Goal: Transaction & Acquisition: Purchase product/service

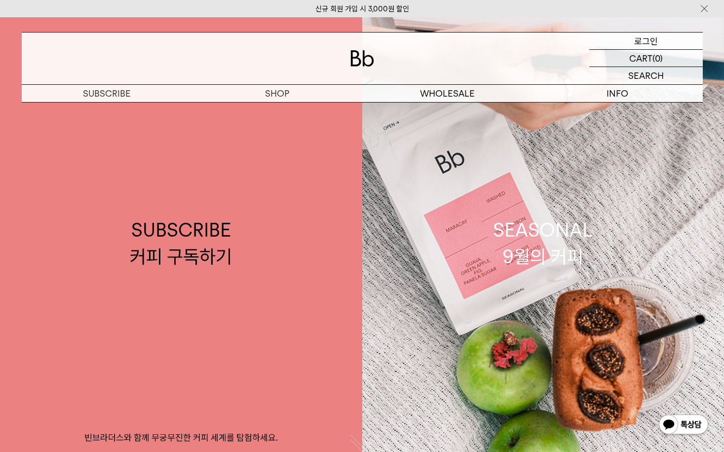
click at [655, 42] on p "로그인" at bounding box center [646, 41] width 24 height 17
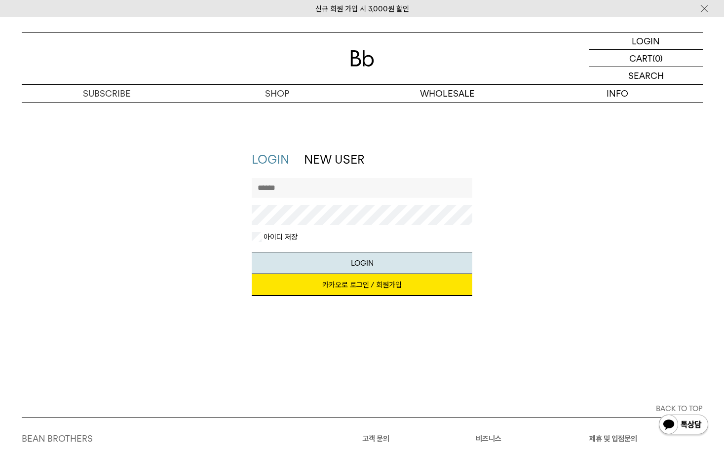
click at [380, 191] on input "text" at bounding box center [362, 188] width 221 height 20
click at [377, 181] on input "text" at bounding box center [362, 188] width 221 height 20
type input "********"
click at [252, 252] on button "LOGIN" at bounding box center [362, 263] width 221 height 22
click at [338, 297] on div "지금 가입하시면 3,000원 쿠폰과 매월 회원 전용 커피 혜택을 드려요. 카카오로 로그인 / 회원가입" at bounding box center [362, 290] width 221 height 32
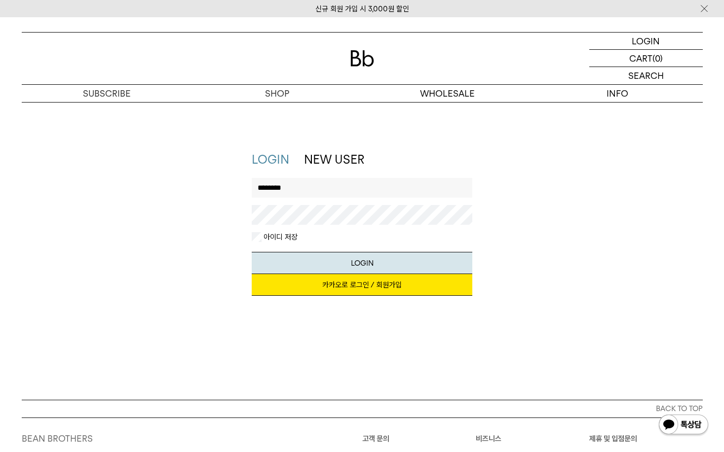
click at [343, 294] on link "카카오로 로그인 / 회원가입" at bounding box center [362, 285] width 221 height 22
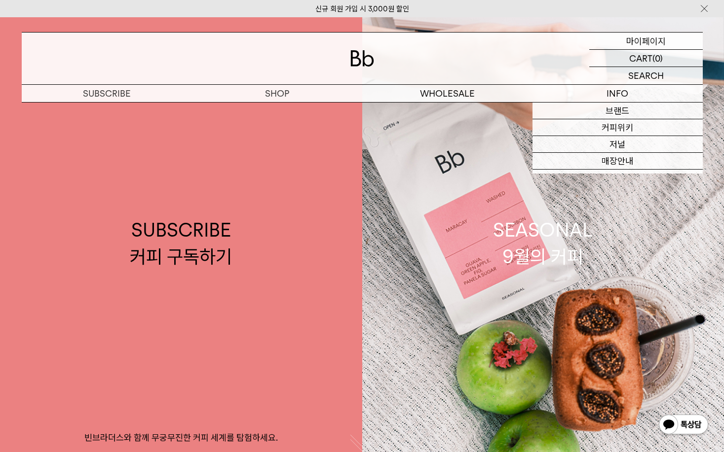
click at [654, 44] on p "마이페이지" at bounding box center [645, 41] width 39 height 17
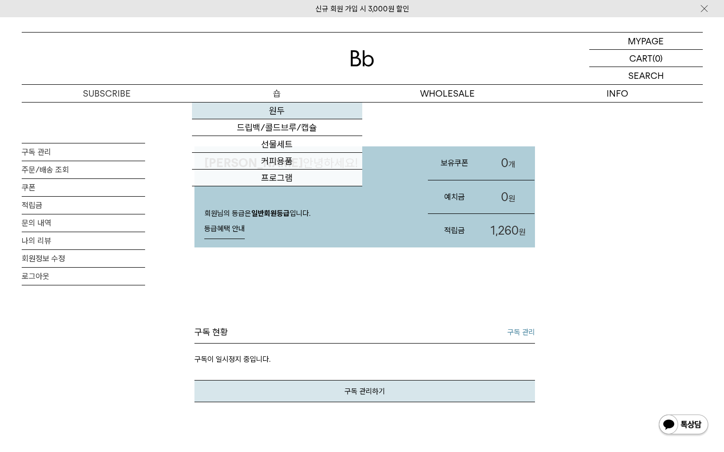
click at [281, 110] on link "원두" at bounding box center [277, 111] width 170 height 17
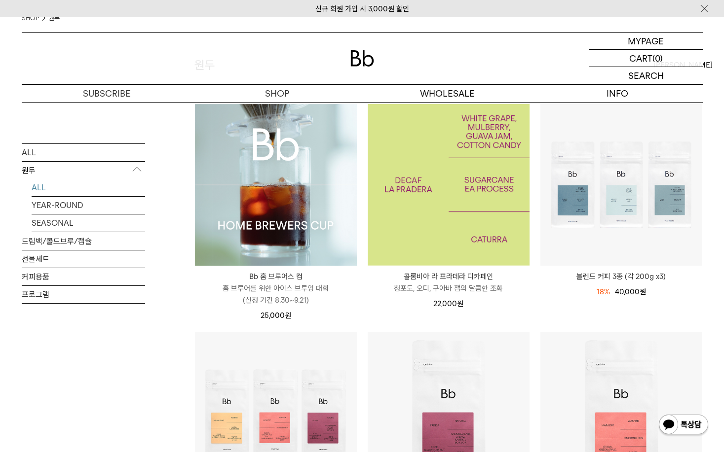
scroll to position [197, 0]
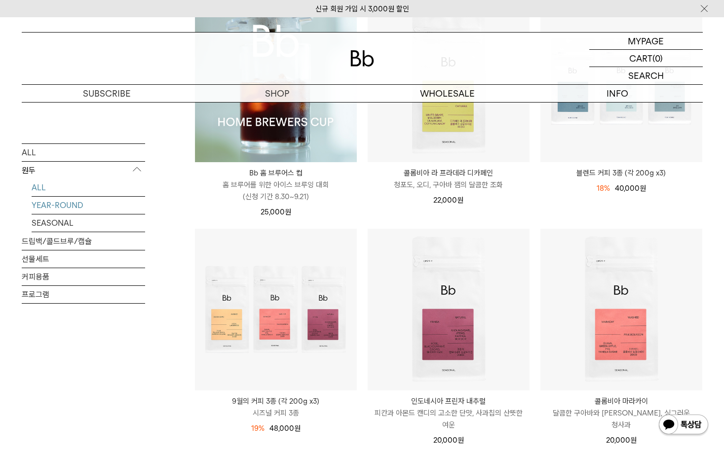
click at [86, 206] on link "YEAR-ROUND" at bounding box center [88, 204] width 113 height 17
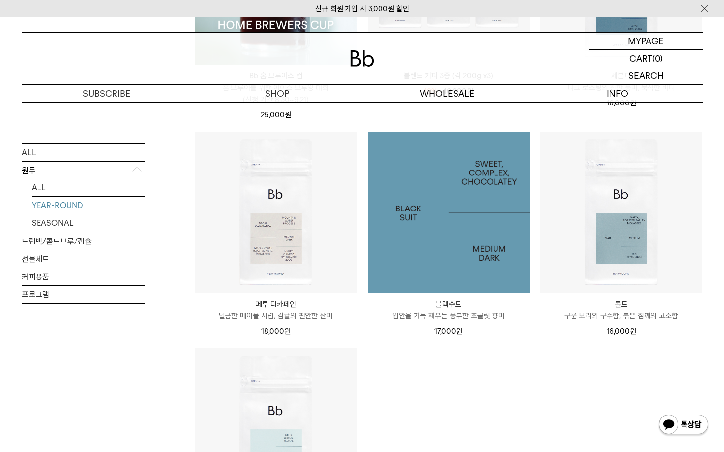
scroll to position [296, 0]
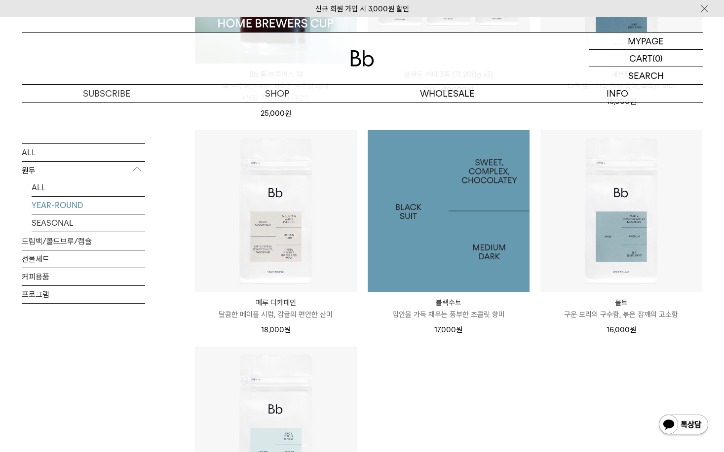
click at [446, 247] on img at bounding box center [449, 211] width 162 height 162
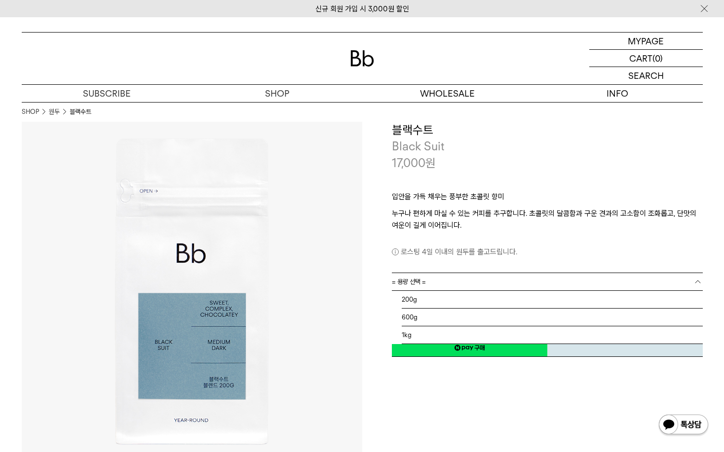
click at [465, 286] on link "= 용량 선택 =" at bounding box center [547, 281] width 311 height 17
click at [462, 332] on li "1kg" at bounding box center [552, 336] width 301 height 18
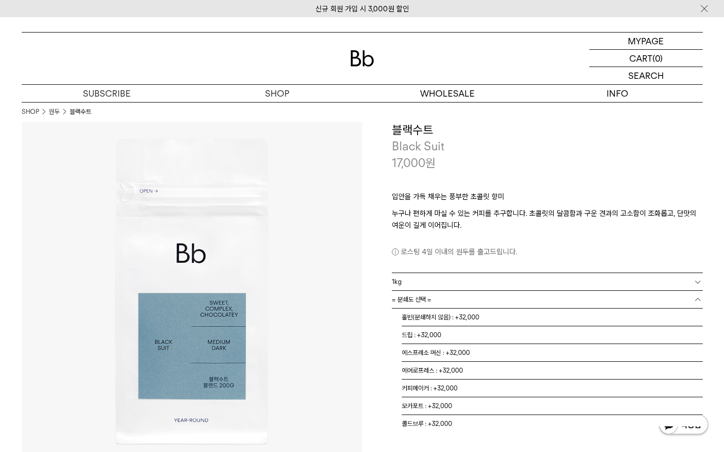
click at [493, 297] on link "= 분쇄도 선택 =" at bounding box center [547, 299] width 311 height 17
click at [483, 317] on li "홀빈(분쇄하지 않음) : +32,000" at bounding box center [552, 318] width 301 height 18
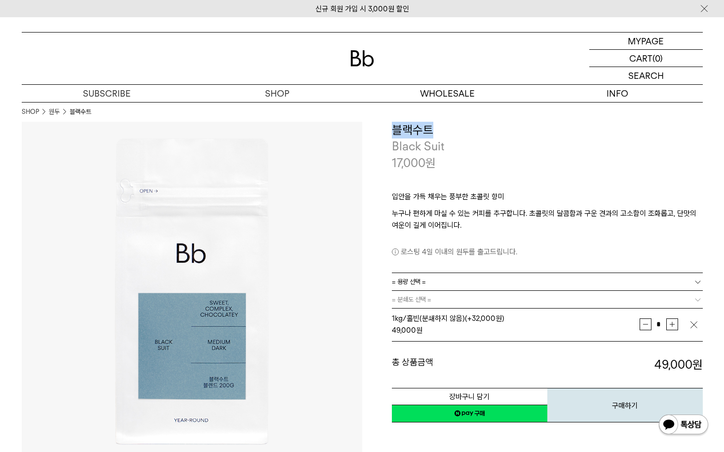
drag, startPoint x: 382, startPoint y: 126, endPoint x: 501, endPoint y: 126, distance: 118.9
click at [501, 126] on div "**********" at bounding box center [532, 273] width 340 height 302
click at [501, 126] on h3 "블랙수트" at bounding box center [547, 130] width 311 height 17
click at [474, 389] on button "장바구니 담기" at bounding box center [469, 396] width 155 height 17
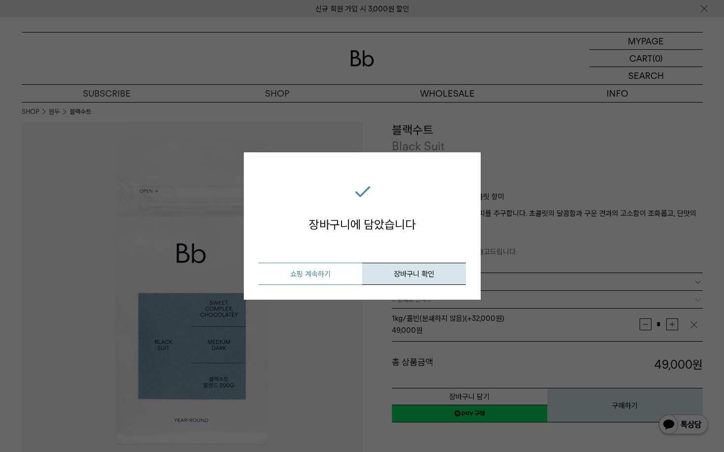
click at [337, 265] on button "쇼핑 계속하기" at bounding box center [310, 274] width 104 height 22
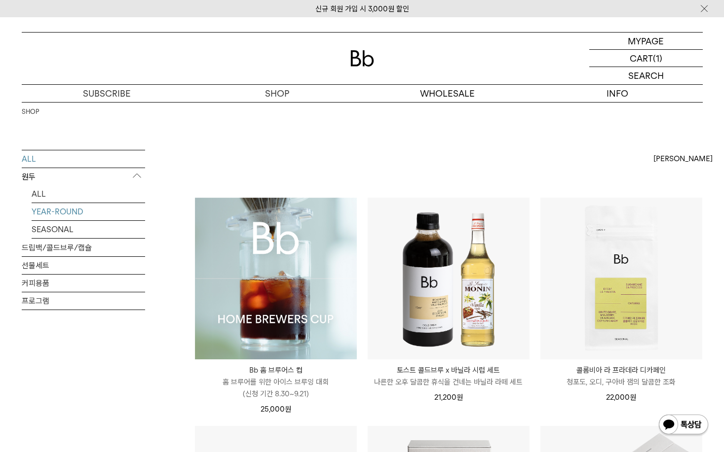
click at [111, 212] on link "YEAR-ROUND" at bounding box center [88, 211] width 113 height 17
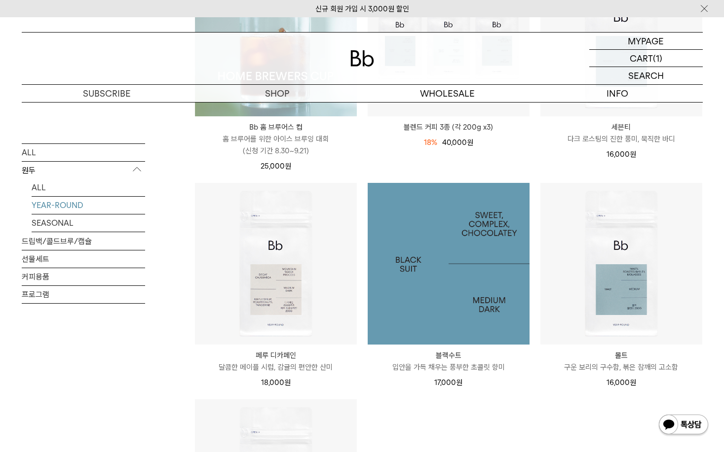
scroll to position [296, 0]
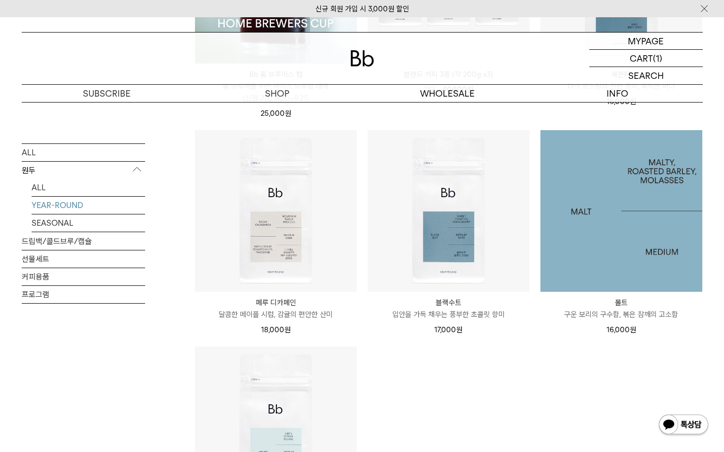
click at [651, 222] on img at bounding box center [621, 211] width 162 height 162
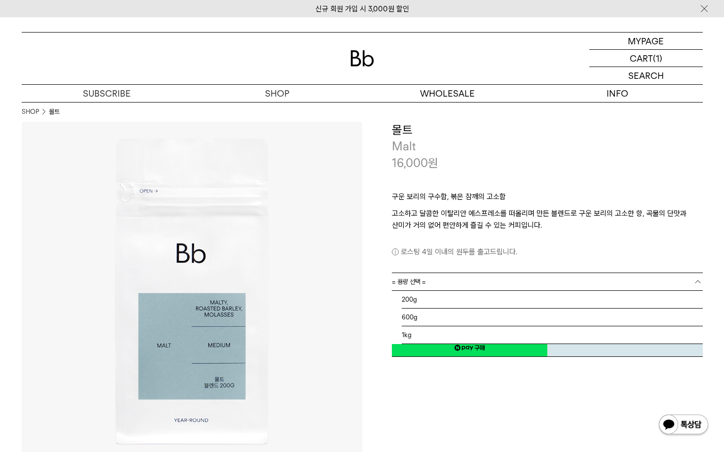
click at [501, 274] on link "= 용량 선택 =" at bounding box center [547, 281] width 311 height 17
click at [502, 163] on div "16,000 원" at bounding box center [547, 163] width 311 height 17
click at [437, 285] on link "= 용량 선택 =" at bounding box center [547, 281] width 311 height 17
click at [403, 335] on li "1kg" at bounding box center [552, 336] width 301 height 18
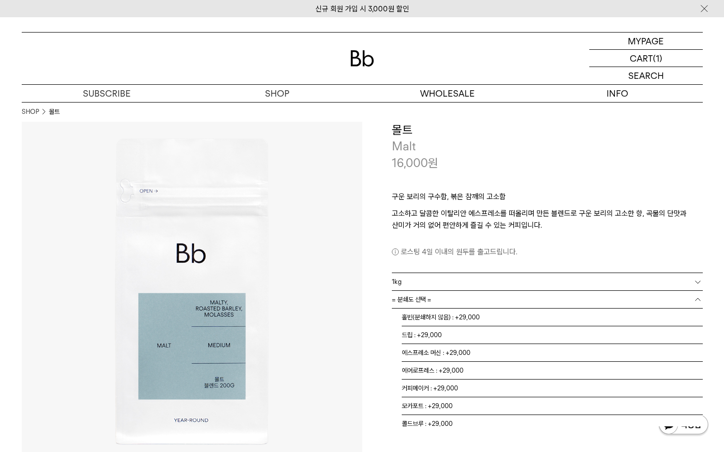
click at [525, 302] on link "= 분쇄도 선택 =" at bounding box center [547, 299] width 311 height 17
click at [517, 314] on li "홀빈(분쇄하지 않음) : +29,000" at bounding box center [552, 318] width 301 height 18
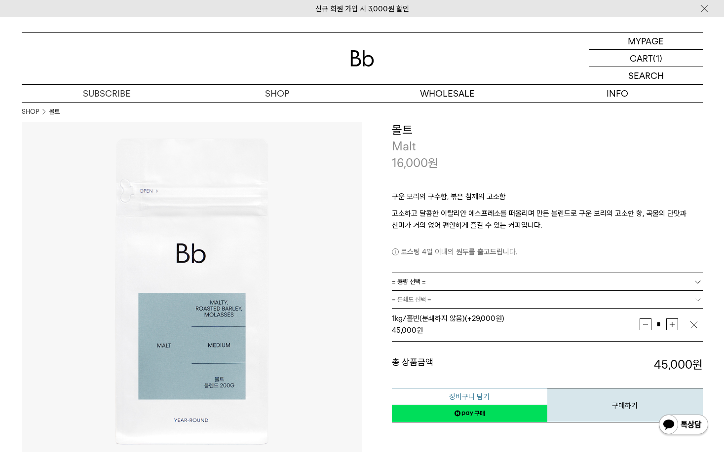
click at [494, 396] on button "장바구니 담기" at bounding box center [469, 396] width 155 height 17
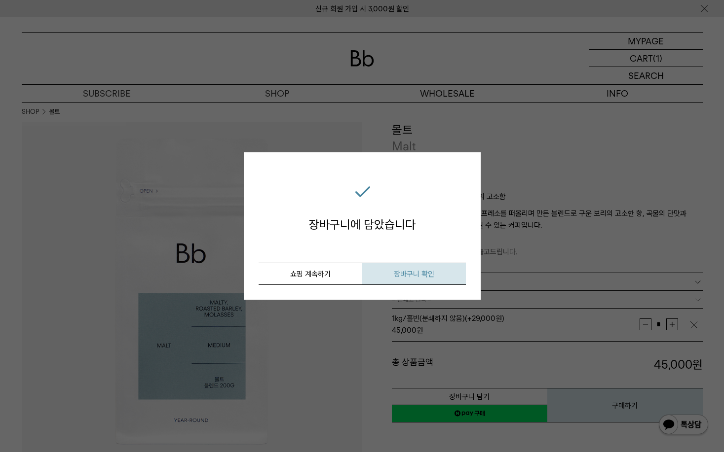
click at [395, 270] on span "장바구니 확인" at bounding box center [414, 274] width 40 height 9
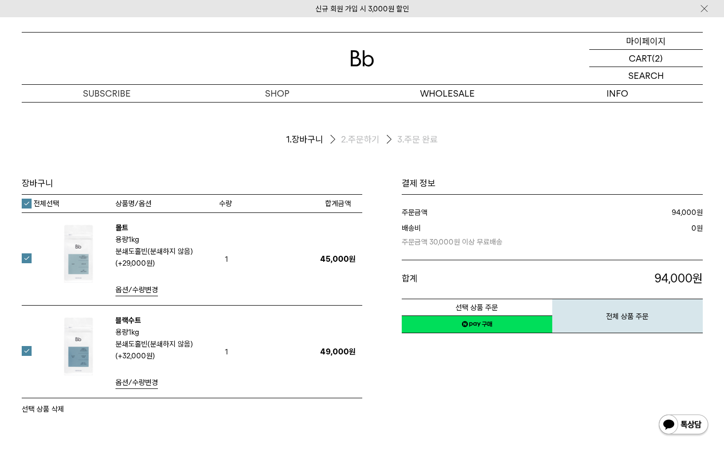
click at [661, 36] on p "마이페이지" at bounding box center [645, 41] width 39 height 17
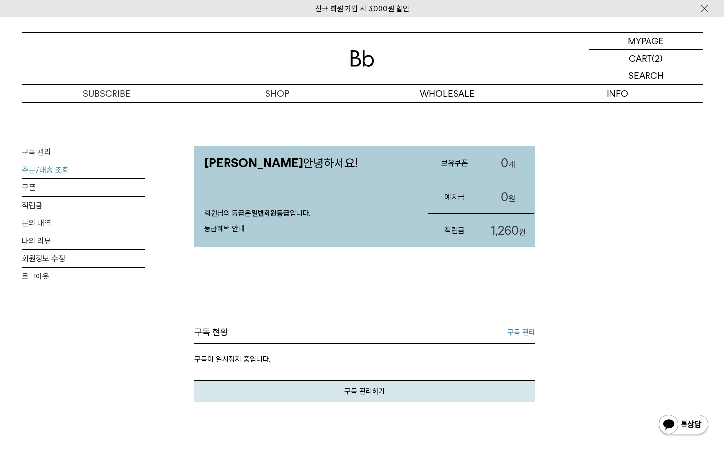
click at [86, 169] on link "주문/배송 조회" at bounding box center [83, 169] width 123 height 17
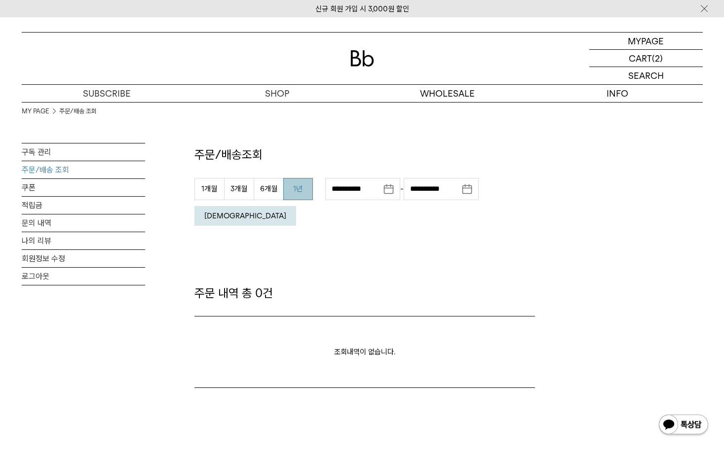
click at [292, 195] on button "1년" at bounding box center [298, 189] width 30 height 22
type input "**********"
click at [296, 206] on button "조회" at bounding box center [245, 216] width 102 height 20
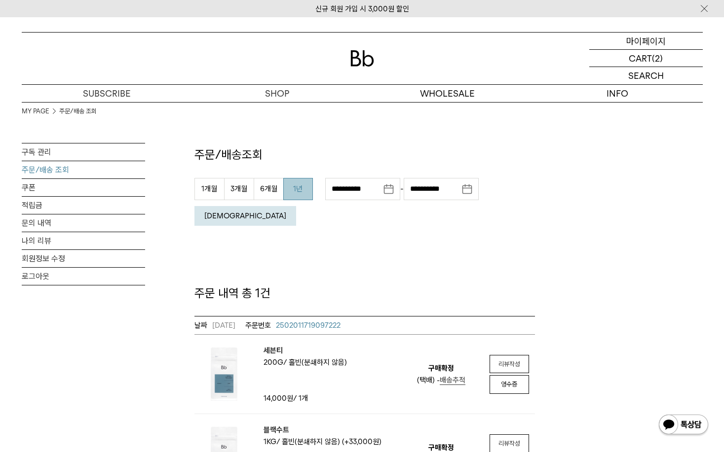
click at [659, 36] on p "마이페이지" at bounding box center [645, 41] width 39 height 17
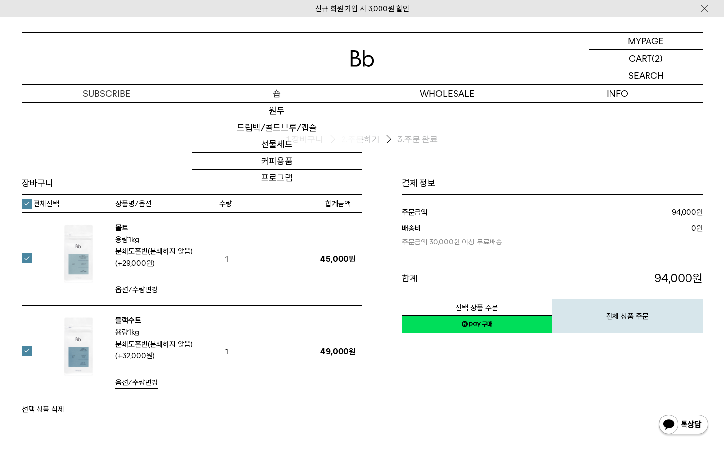
click at [292, 91] on p "숍" at bounding box center [277, 93] width 170 height 17
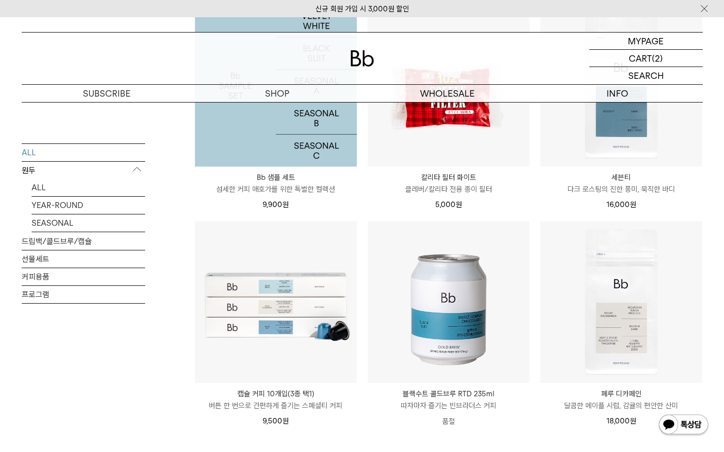
scroll to position [1184, 0]
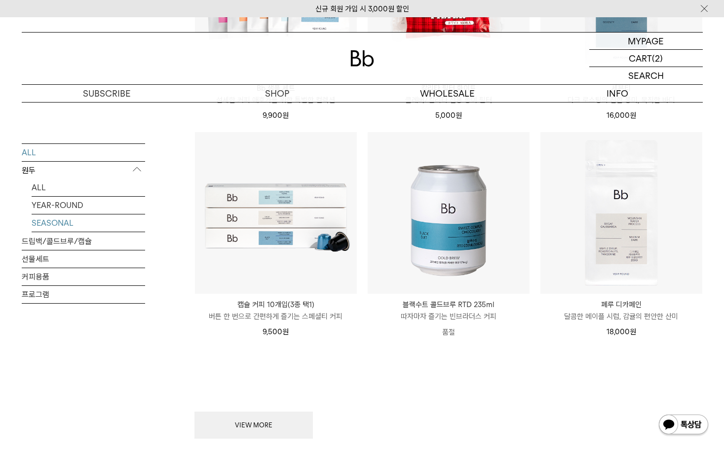
click at [94, 219] on link "SEASONAL" at bounding box center [88, 222] width 113 height 17
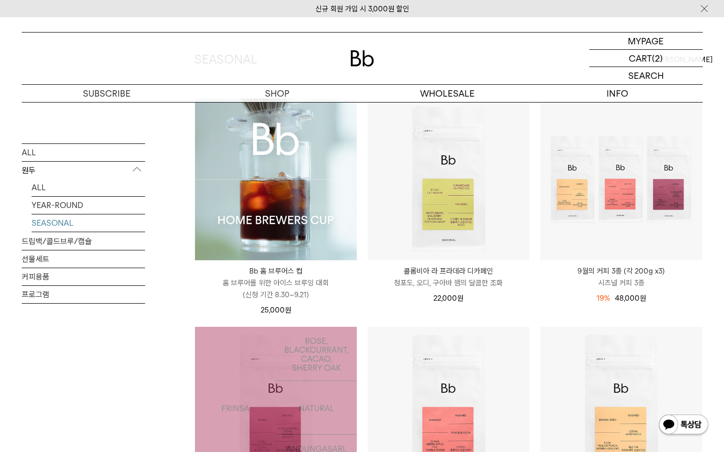
scroll to position [99, 0]
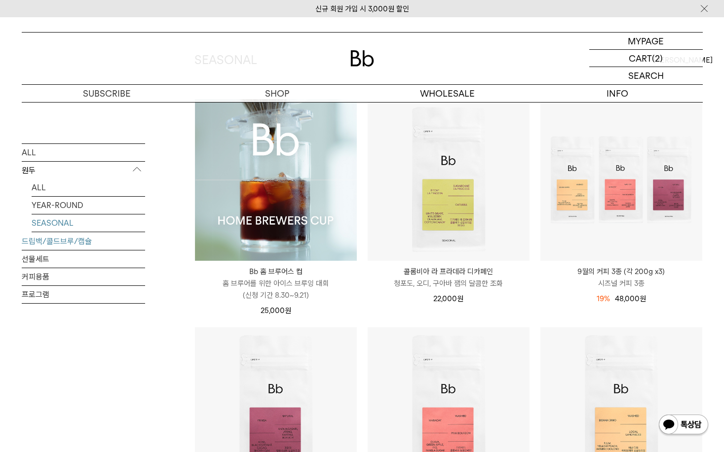
click at [117, 237] on link "드립백/콜드브루/캡슐" at bounding box center [83, 240] width 123 height 17
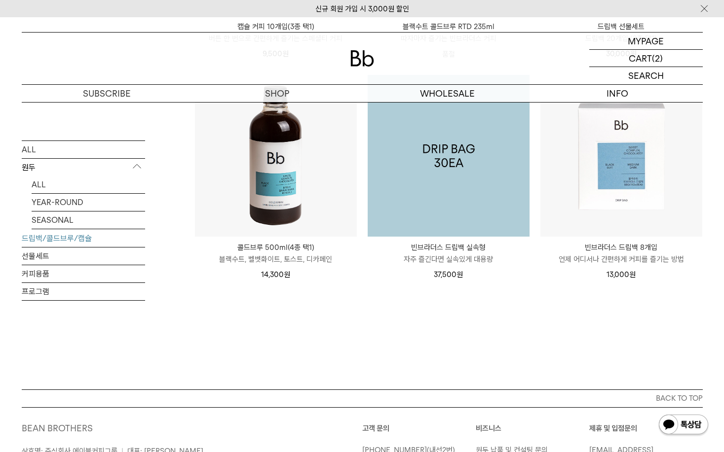
scroll to position [493, 0]
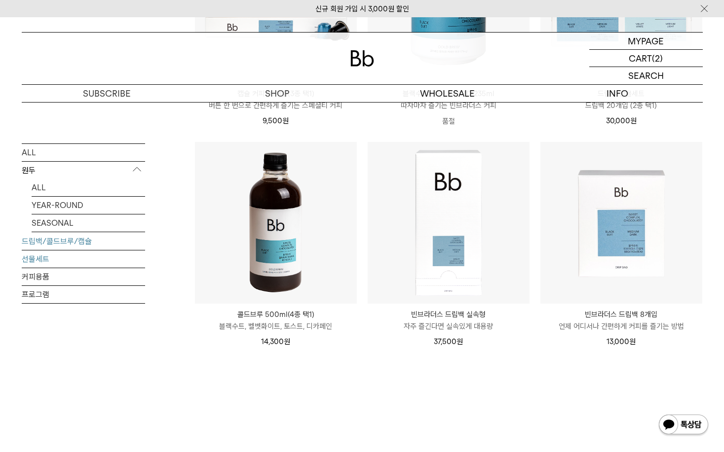
click at [79, 254] on link "선물세트" at bounding box center [83, 258] width 123 height 17
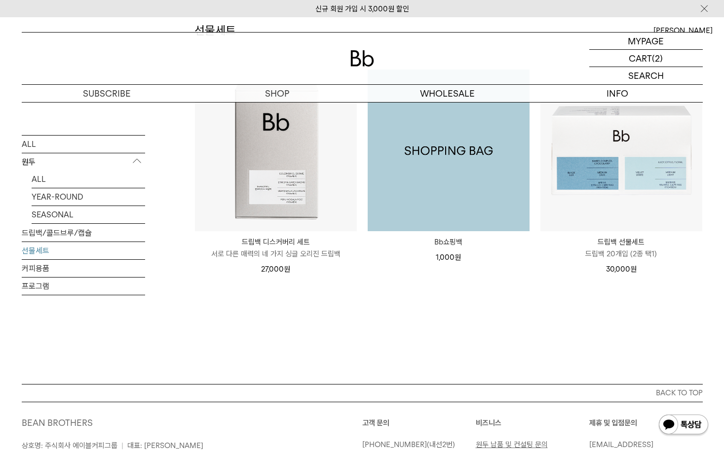
scroll to position [148, 0]
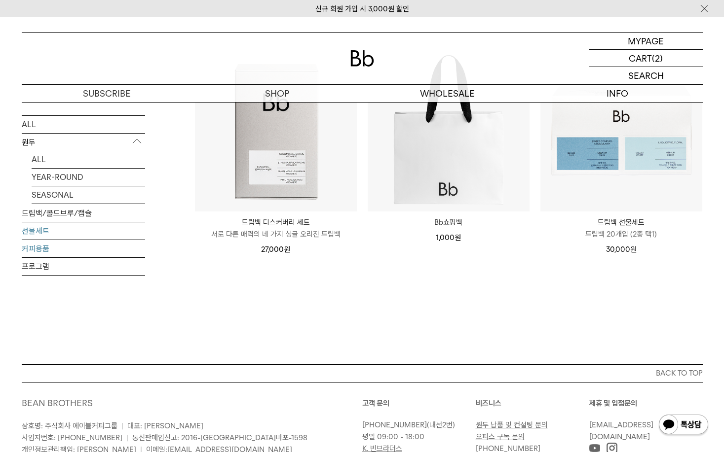
click at [74, 249] on link "커피용품" at bounding box center [83, 248] width 123 height 17
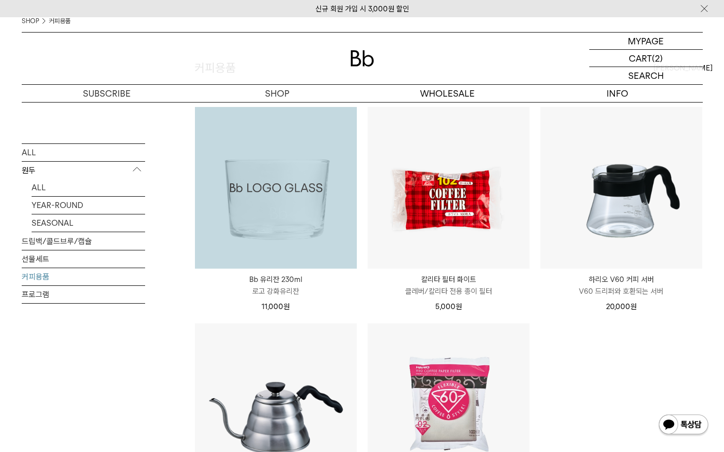
scroll to position [49, 0]
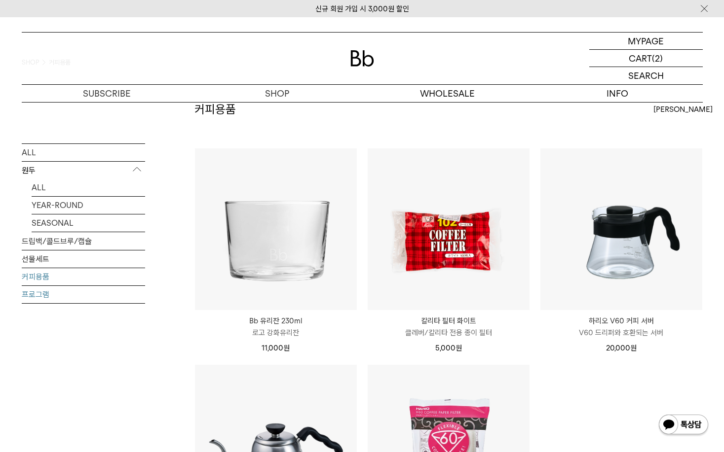
click at [86, 294] on link "프로그램" at bounding box center [83, 294] width 123 height 17
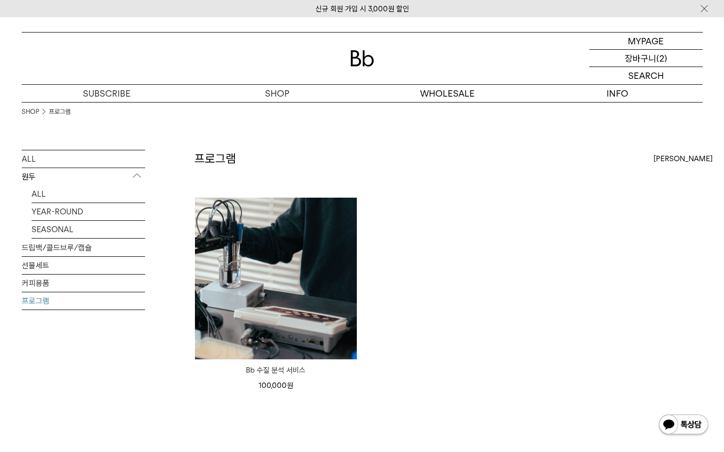
click at [646, 61] on p "장바구니" at bounding box center [641, 58] width 32 height 17
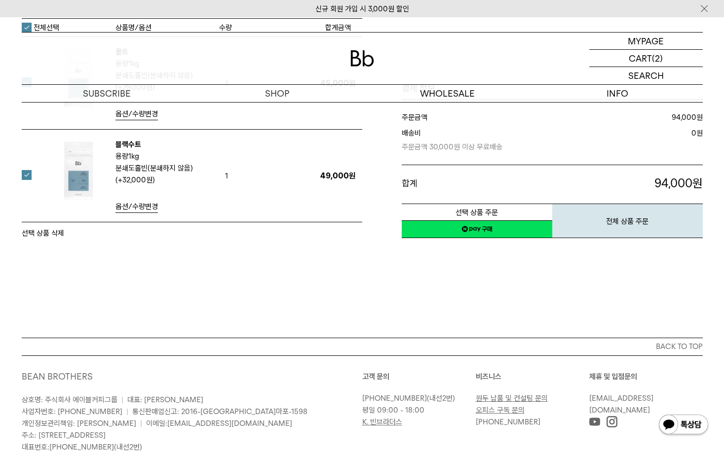
scroll to position [197, 0]
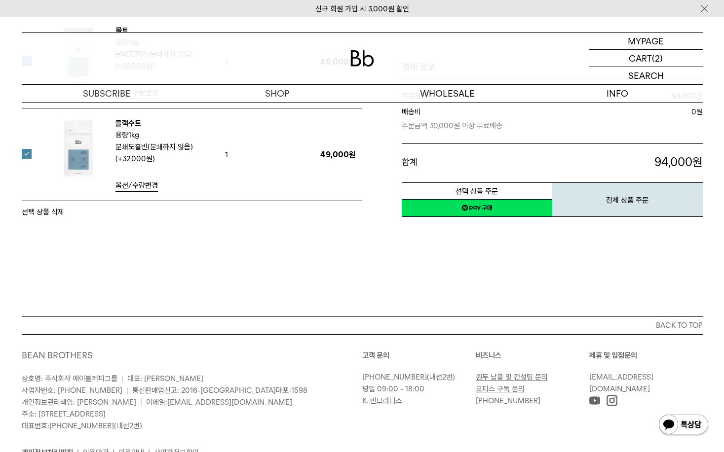
click at [507, 211] on link "네이버페이 구매하기" at bounding box center [477, 208] width 150 height 18
